Goal: Task Accomplishment & Management: Manage account settings

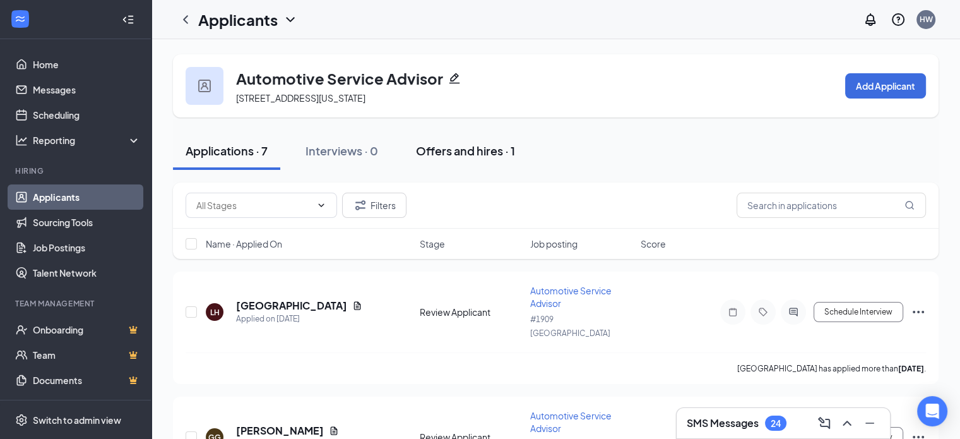
click at [460, 150] on div "Offers and hires · 1" at bounding box center [465, 151] width 99 height 16
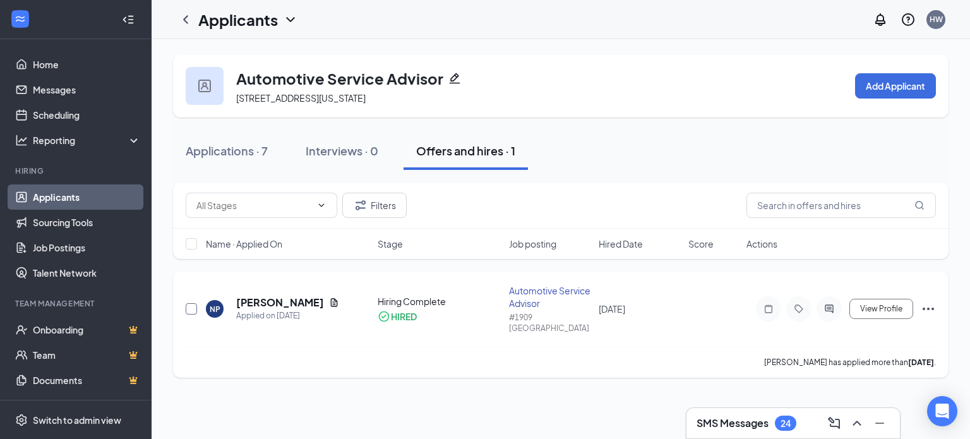
click at [191, 303] on input "checkbox" at bounding box center [191, 308] width 11 height 11
checkbox input "true"
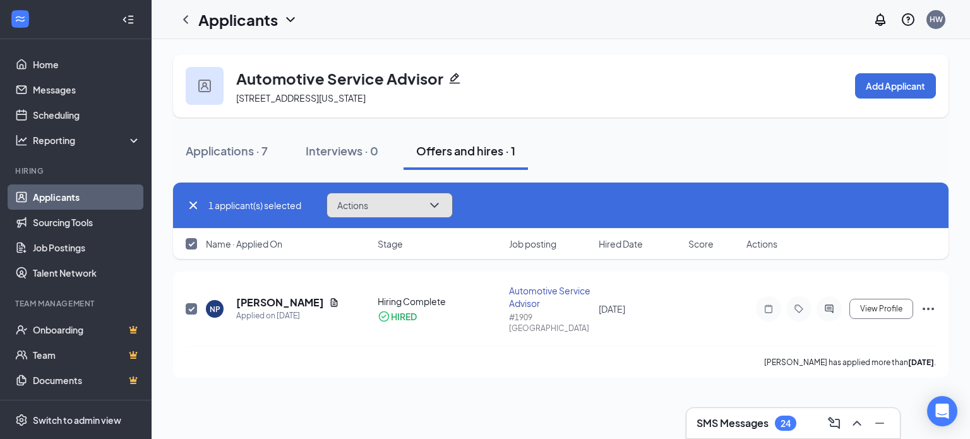
click at [407, 209] on button "Actions" at bounding box center [389, 205] width 126 height 25
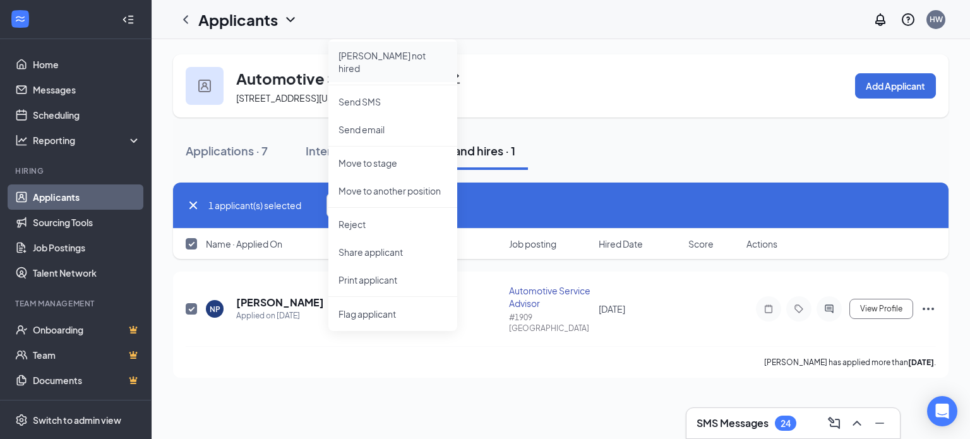
click at [366, 59] on p "[PERSON_NAME] not hired" at bounding box center [392, 61] width 109 height 25
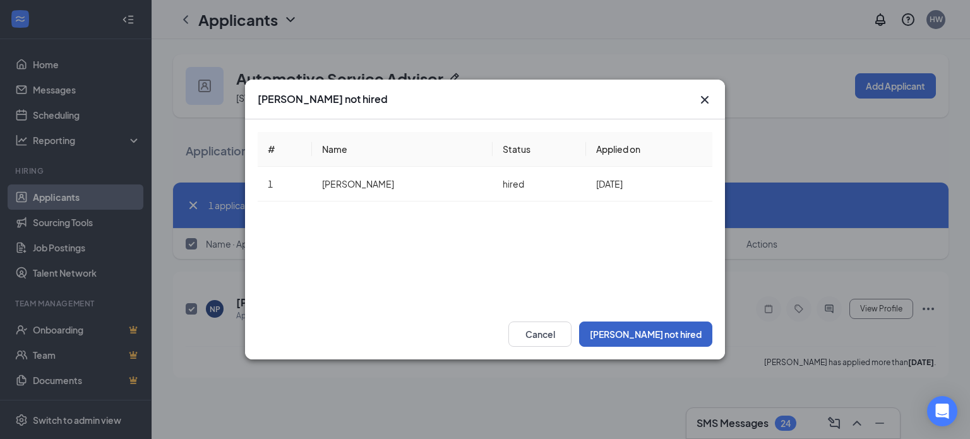
click at [682, 330] on button "[PERSON_NAME] not hired" at bounding box center [645, 333] width 133 height 25
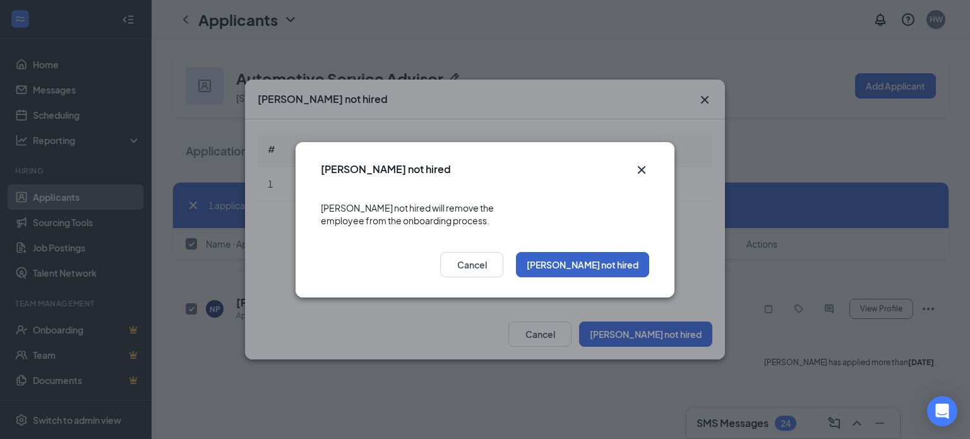
click at [602, 261] on button "[PERSON_NAME] not hired" at bounding box center [582, 264] width 133 height 25
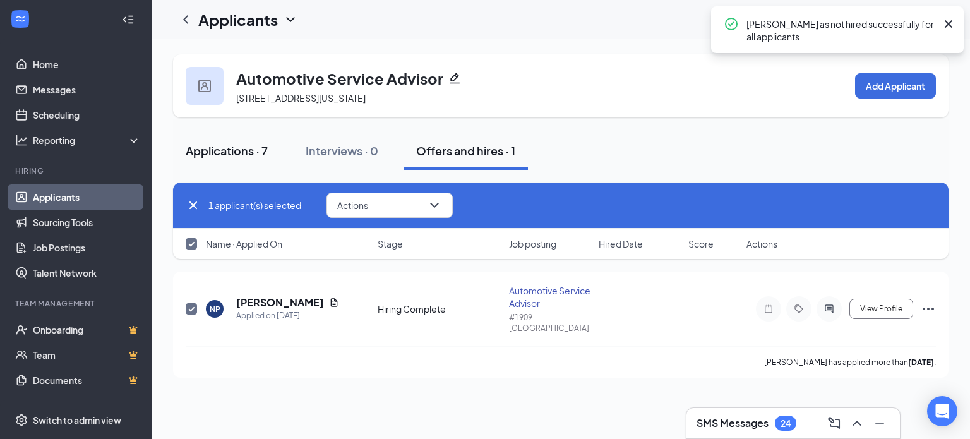
click at [212, 154] on div "Applications · 7" at bounding box center [227, 151] width 82 height 16
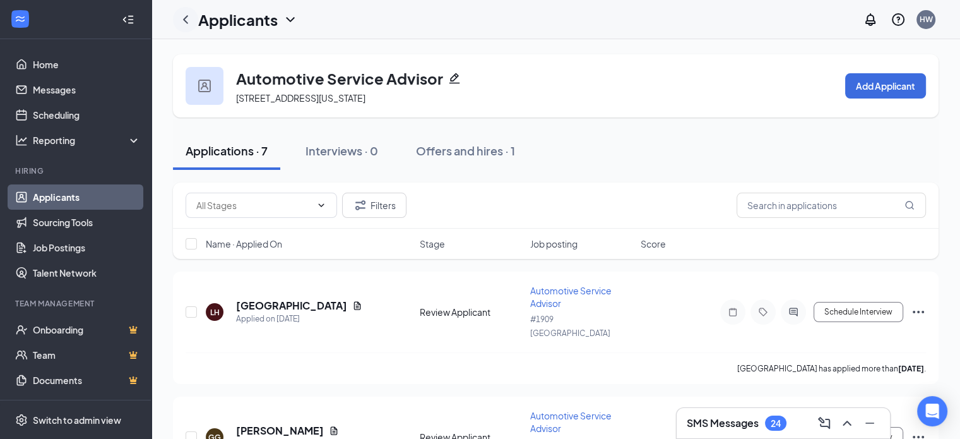
click at [184, 17] on icon "ChevronLeft" at bounding box center [185, 19] width 15 height 15
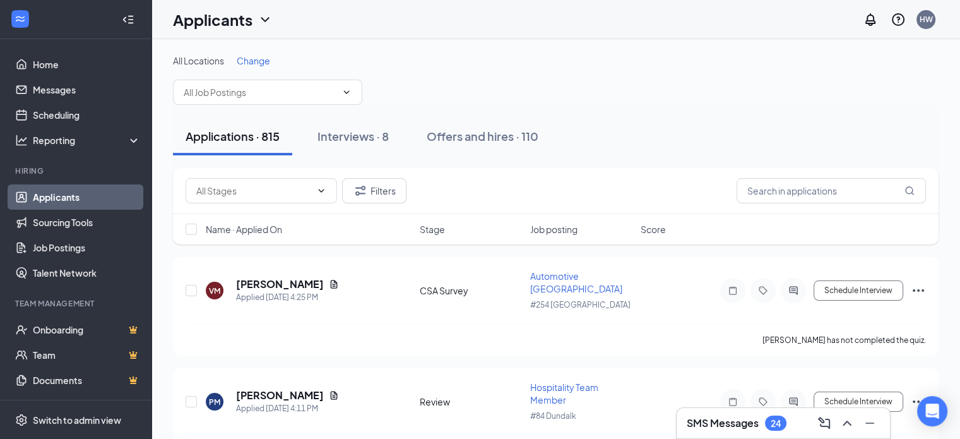
click at [257, 63] on span "Change" at bounding box center [253, 60] width 33 height 11
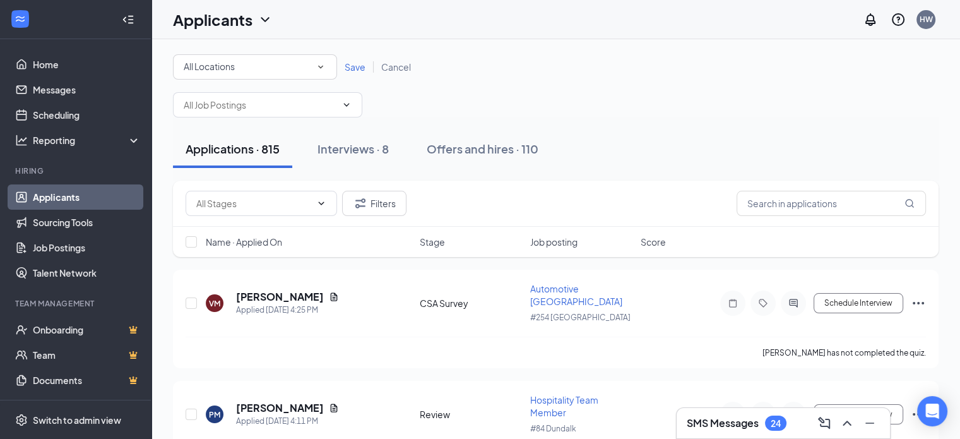
click at [301, 63] on div "All Locations" at bounding box center [255, 66] width 143 height 15
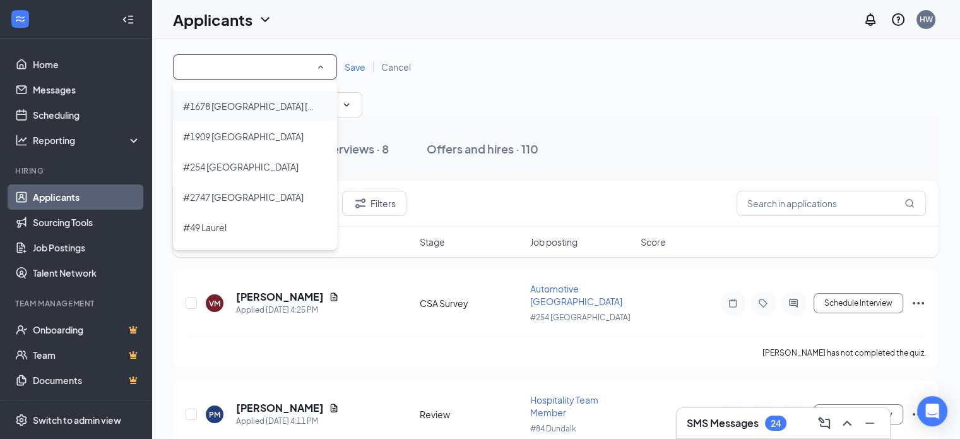
scroll to position [121, 0]
click at [235, 131] on span "#1909 [GEOGRAPHIC_DATA]" at bounding box center [243, 133] width 121 height 11
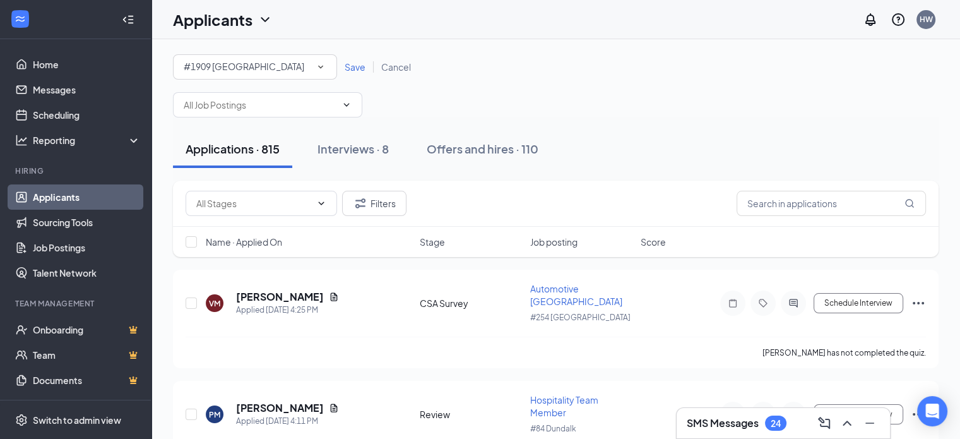
click at [237, 66] on span "#1909 [GEOGRAPHIC_DATA]" at bounding box center [244, 66] width 121 height 11
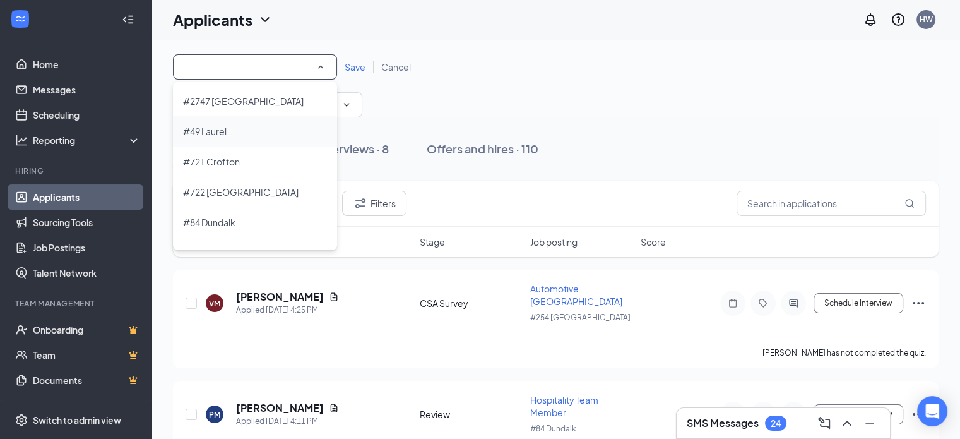
scroll to position [215, 0]
click at [234, 160] on span "#721 Crofton" at bounding box center [211, 160] width 57 height 11
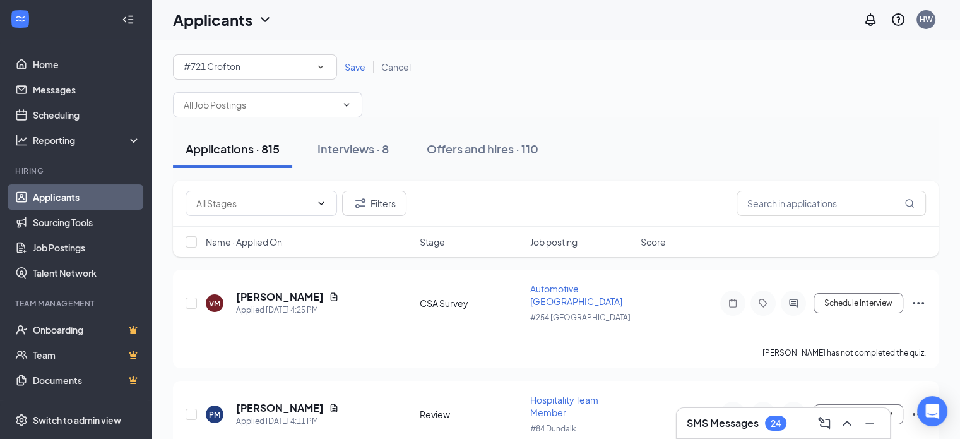
click at [359, 65] on span "Save" at bounding box center [355, 66] width 21 height 11
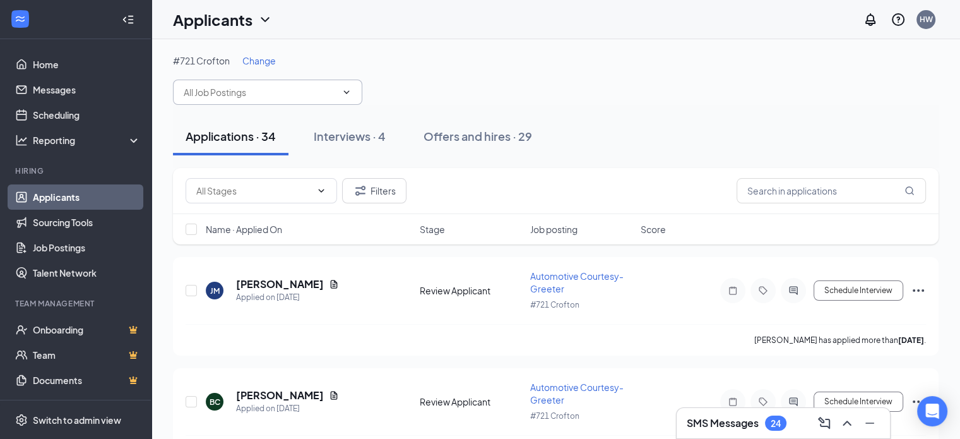
click at [294, 89] on input "text" at bounding box center [260, 92] width 153 height 14
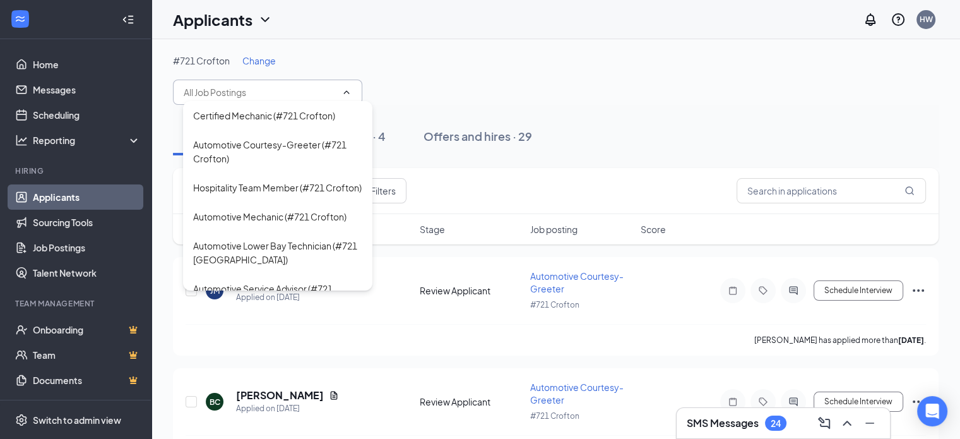
click at [297, 95] on input "text" at bounding box center [260, 92] width 153 height 14
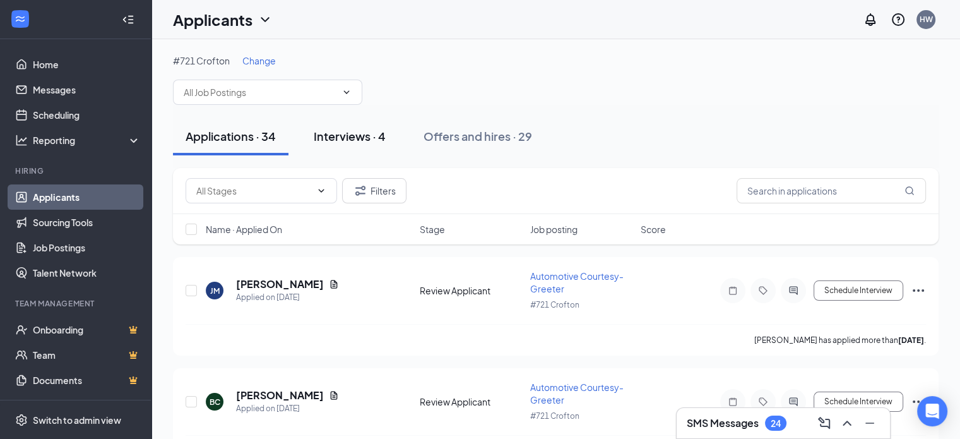
click at [355, 134] on div "Interviews · 4" at bounding box center [350, 136] width 72 height 16
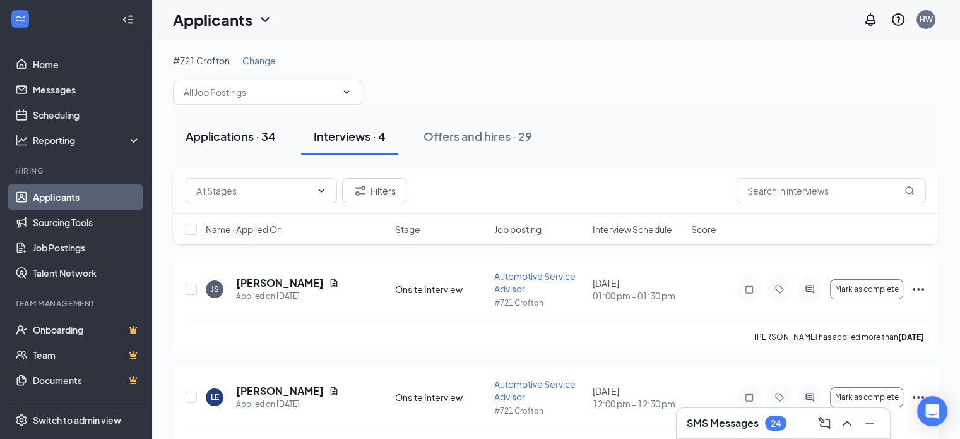
click at [227, 137] on div "Applications · 34" at bounding box center [231, 136] width 90 height 16
